Goal: Task Accomplishment & Management: Complete application form

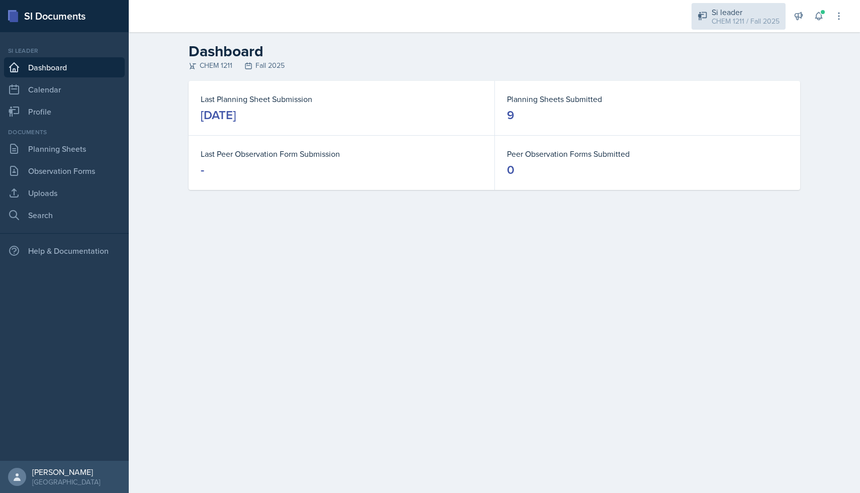
click at [700, 25] on div "Si leader CHEM 1211 / Fall 2025" at bounding box center [739, 16] width 94 height 27
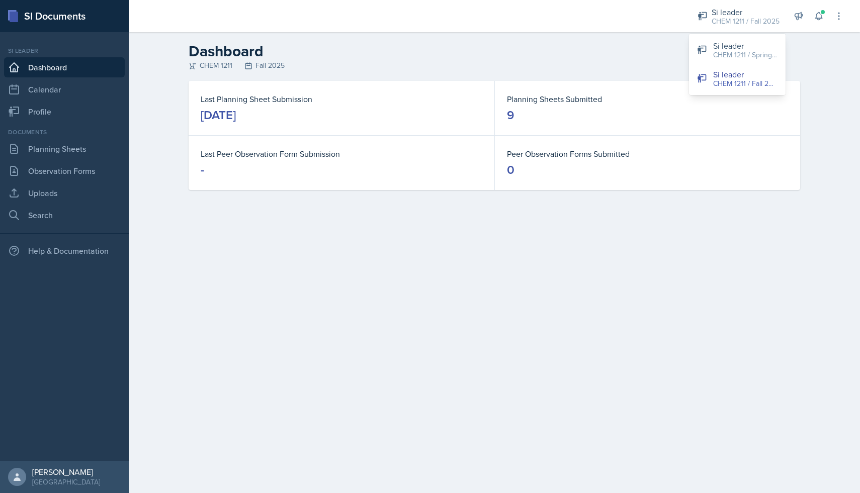
click at [812, 82] on div "Last Planning Sheet Submission [DATE] Planning Sheets Submitted 9 Last Peer Obs…" at bounding box center [495, 147] width 644 height 133
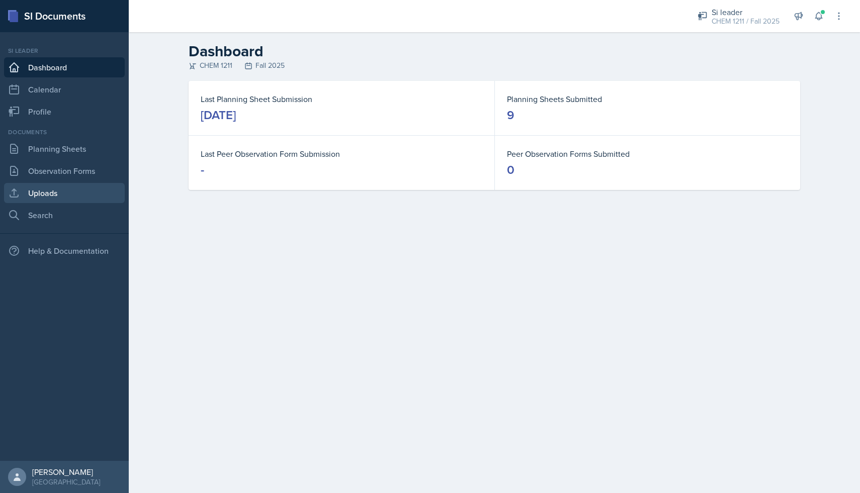
click at [89, 192] on link "Uploads" at bounding box center [64, 193] width 121 height 20
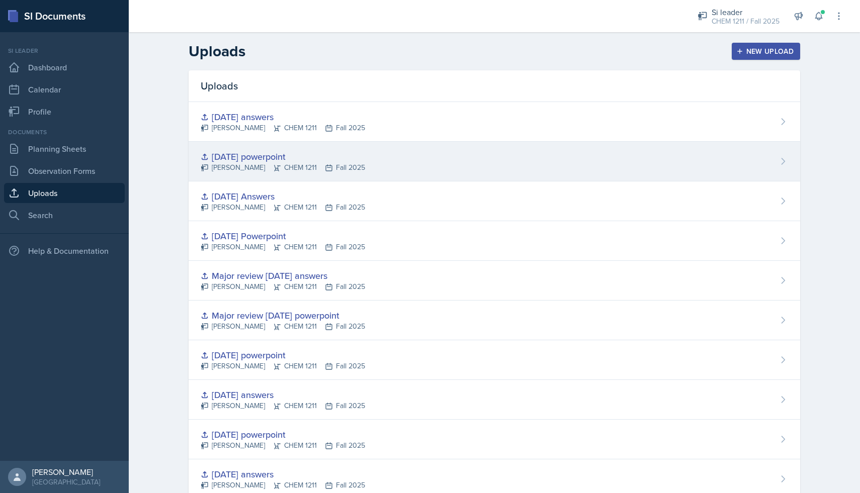
click at [275, 161] on div "[DATE] powerpoint" at bounding box center [283, 157] width 164 height 14
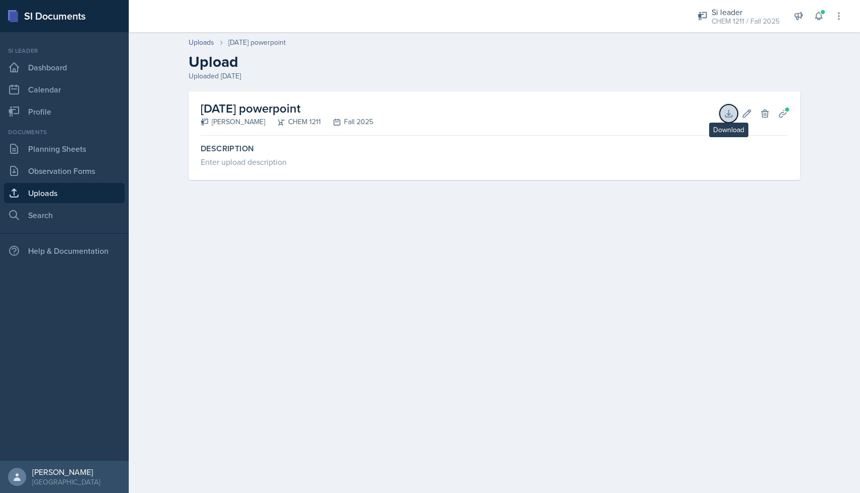
click at [731, 113] on icon at bounding box center [729, 114] width 10 height 10
click at [52, 157] on link "Planning Sheets" at bounding box center [64, 149] width 121 height 20
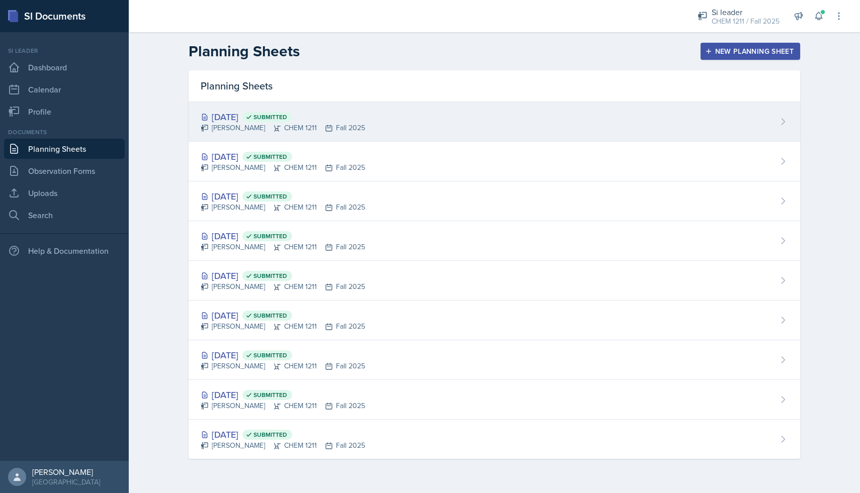
click at [261, 116] on div "[DATE] Submitted" at bounding box center [283, 117] width 164 height 14
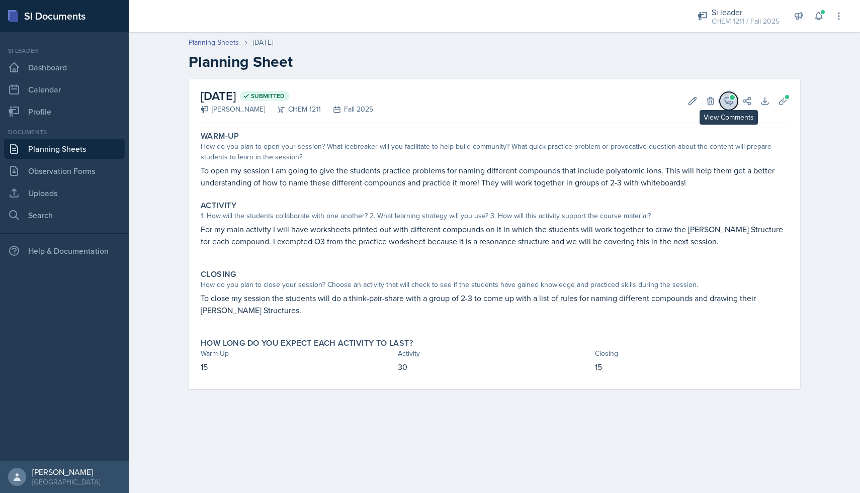
click at [734, 98] on span at bounding box center [732, 97] width 5 height 5
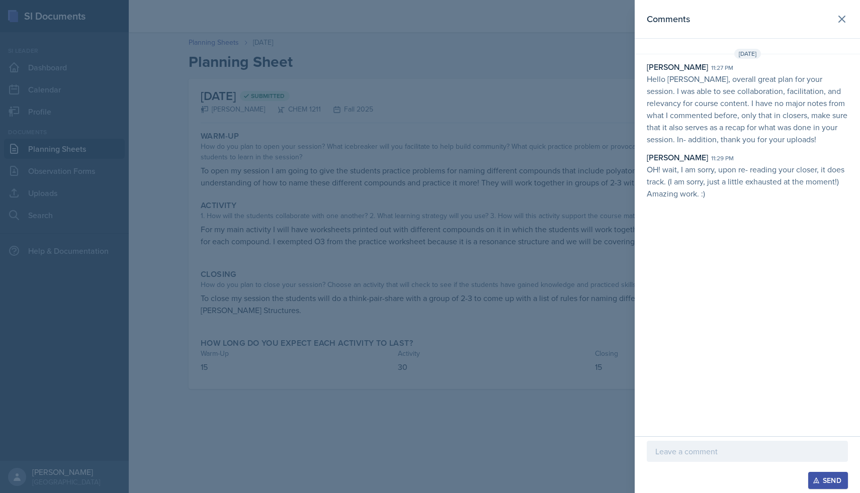
click at [711, 443] on div at bounding box center [747, 451] width 201 height 21
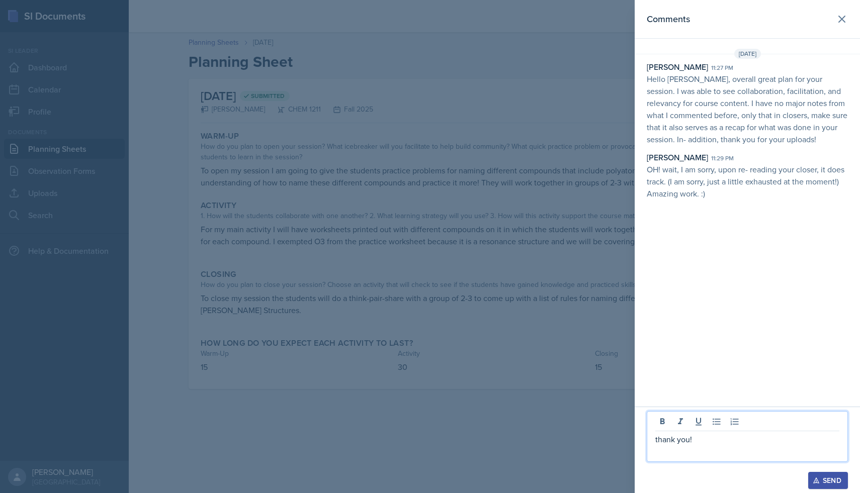
click at [825, 477] on div "Send" at bounding box center [828, 481] width 27 height 8
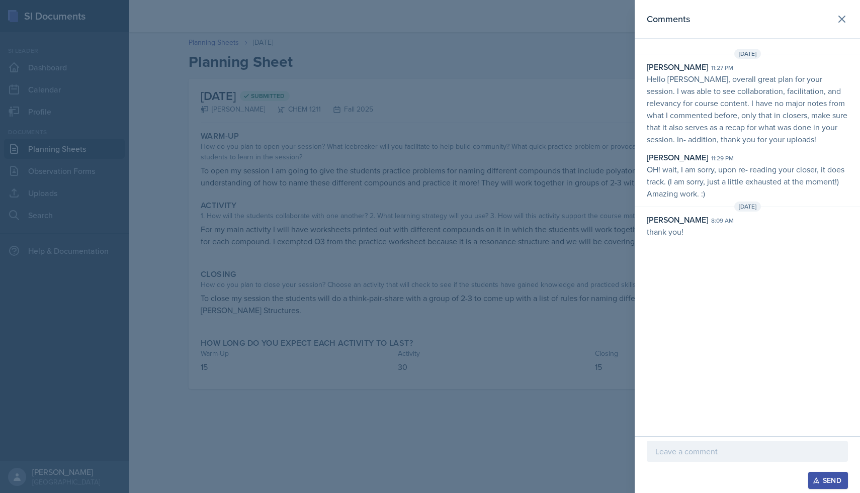
click at [587, 336] on div at bounding box center [430, 246] width 860 height 493
